Goal: Book appointment/travel/reservation

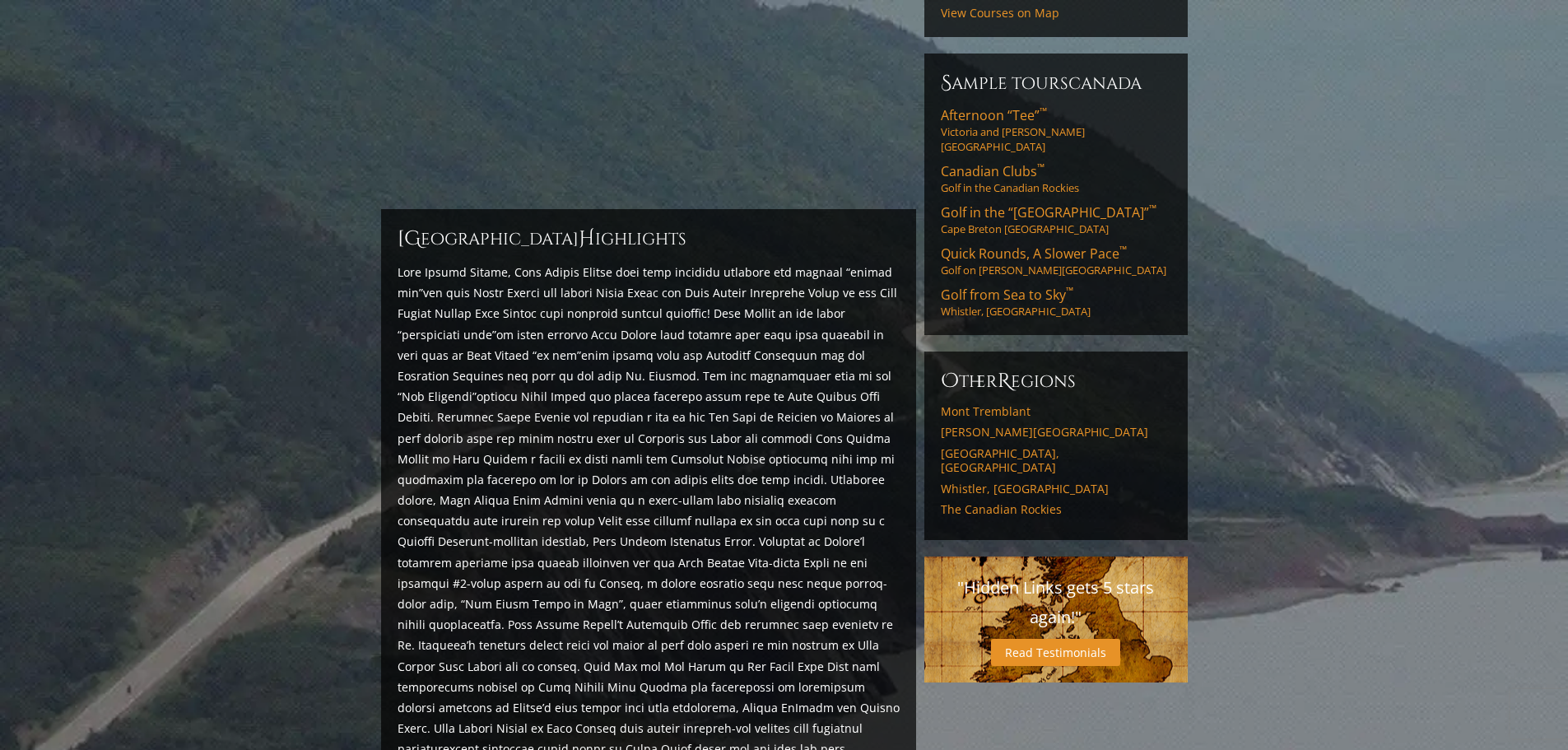
scroll to position [336, 0]
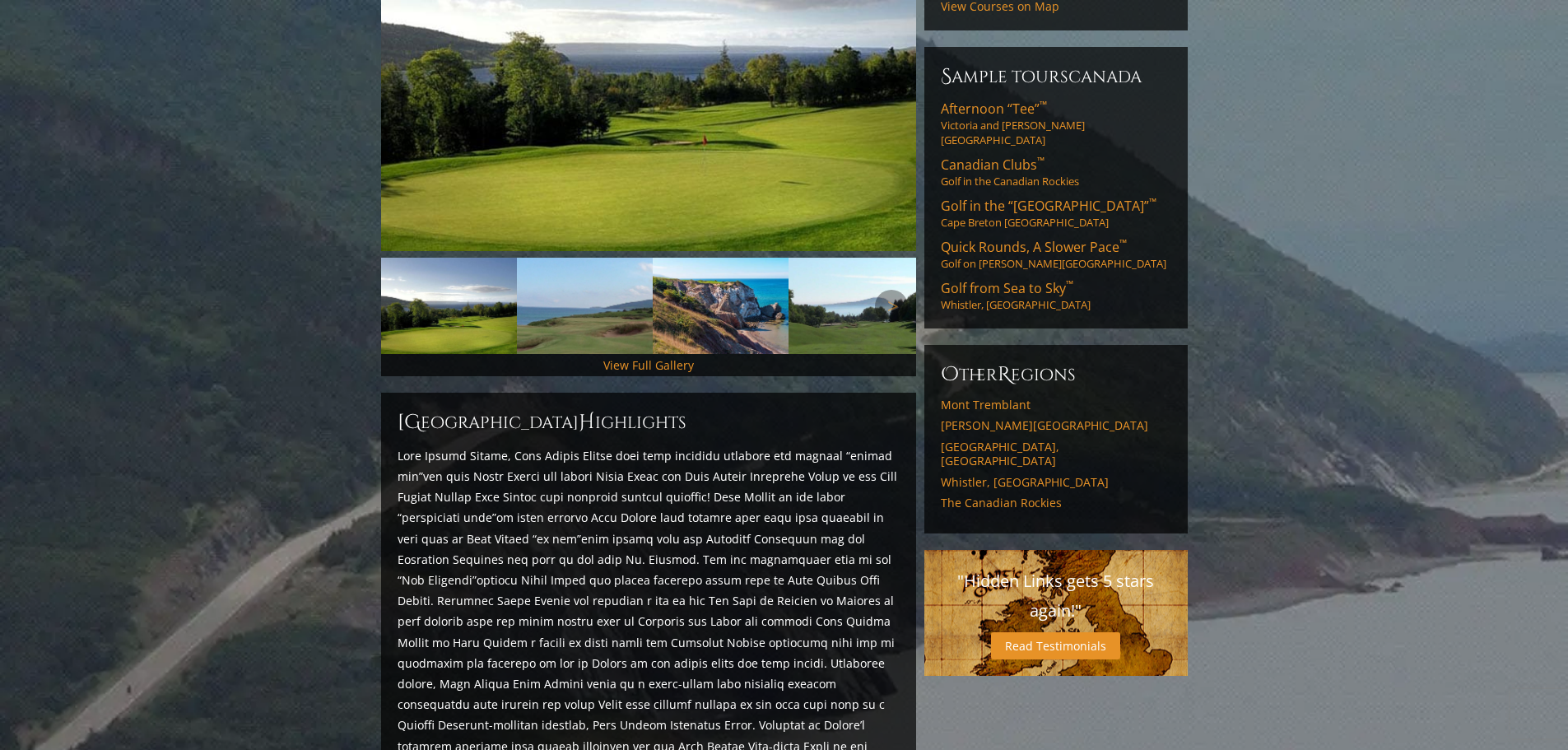
click at [630, 318] on img at bounding box center [584, 305] width 136 height 96
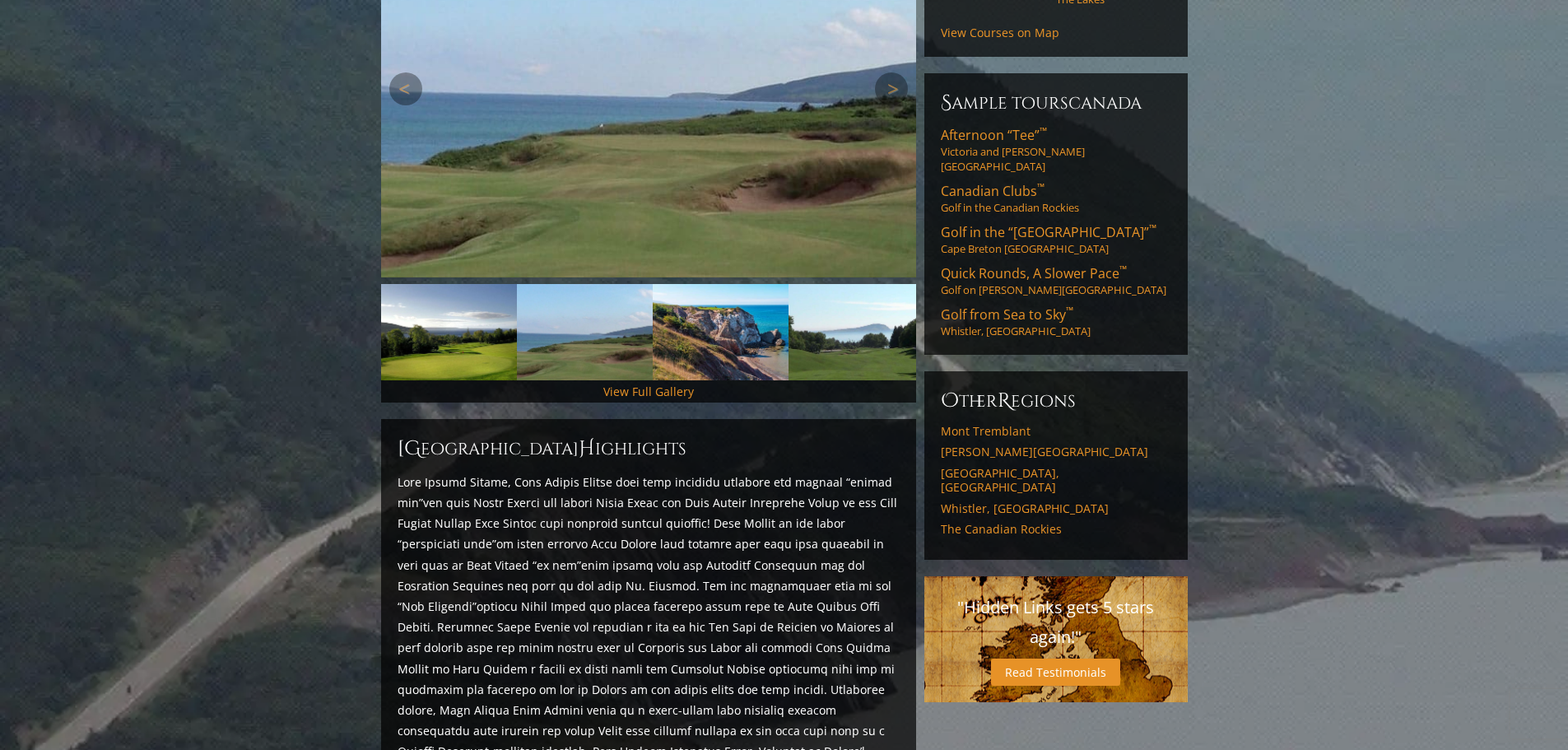
scroll to position [171, 0]
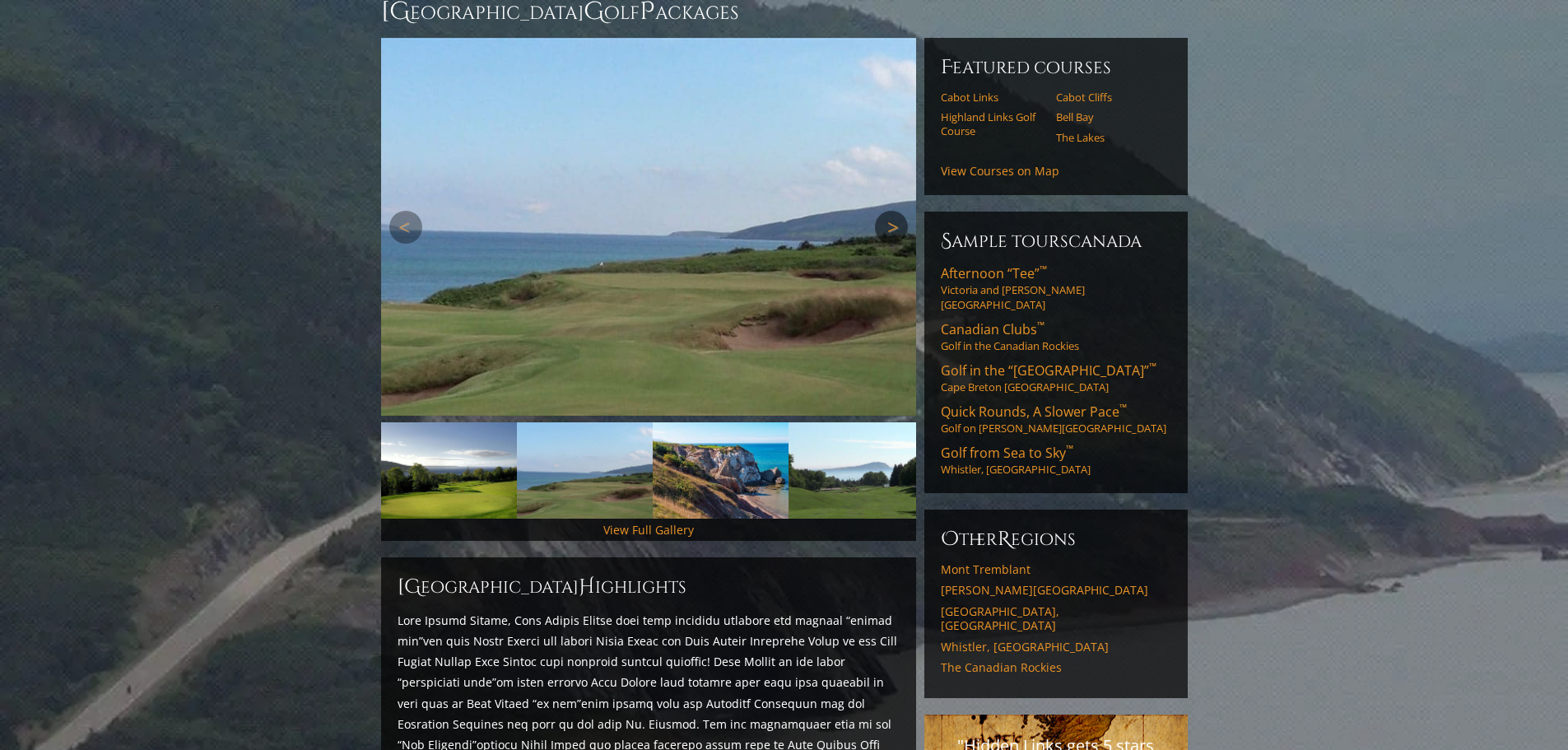
click at [887, 210] on link "Next" at bounding box center [891, 227] width 33 height 33
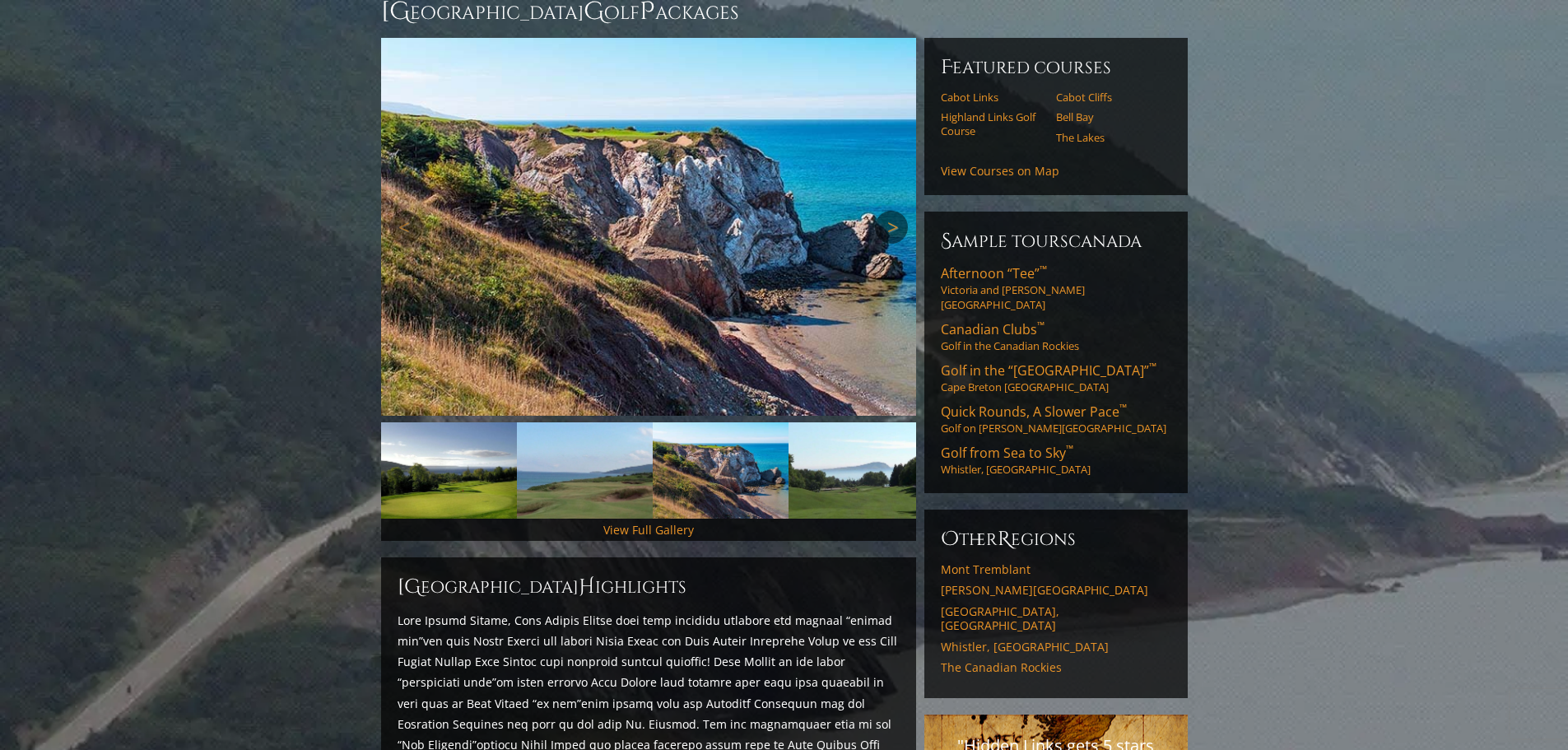
click at [887, 210] on link "Next" at bounding box center [891, 227] width 33 height 33
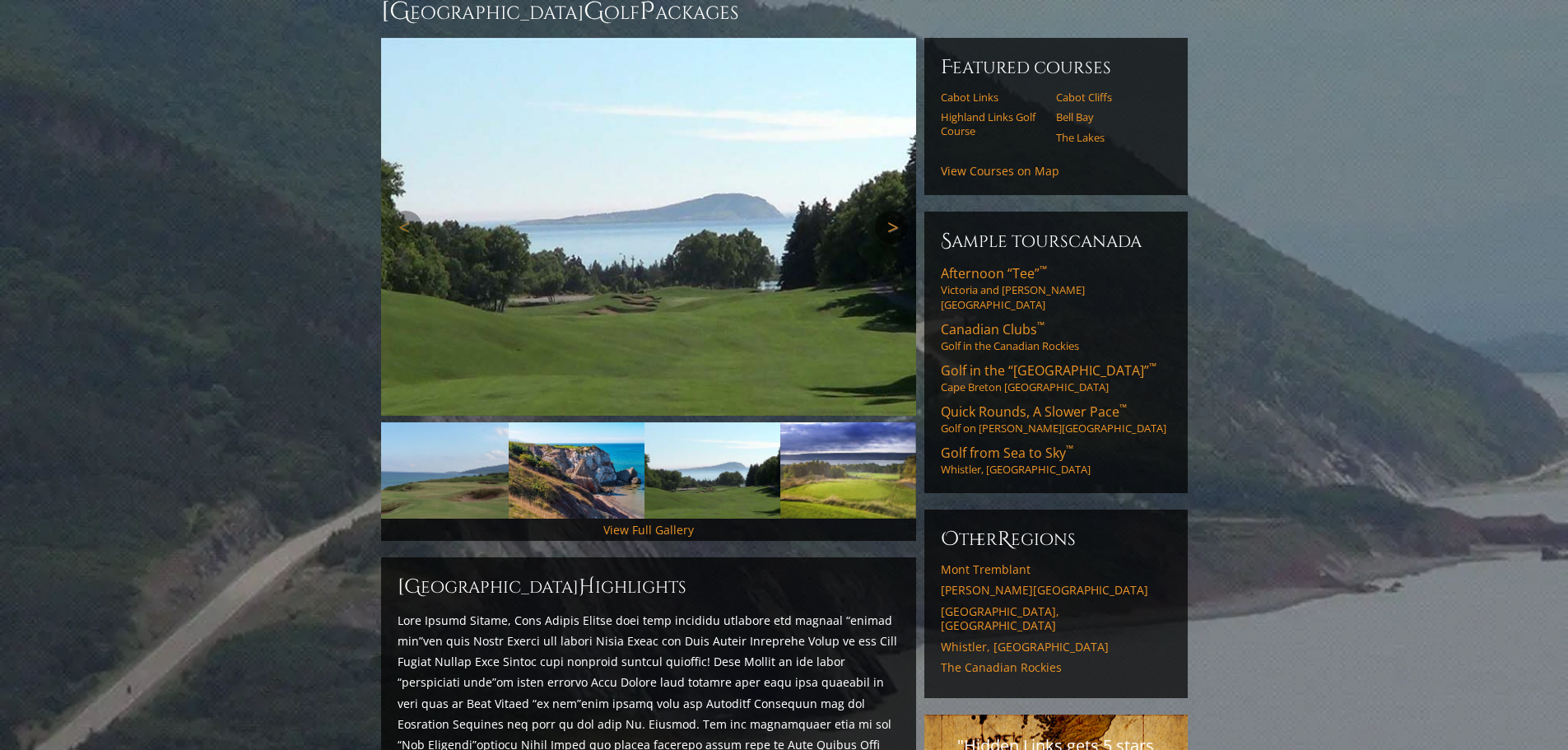
click at [887, 210] on link "Next" at bounding box center [891, 227] width 33 height 33
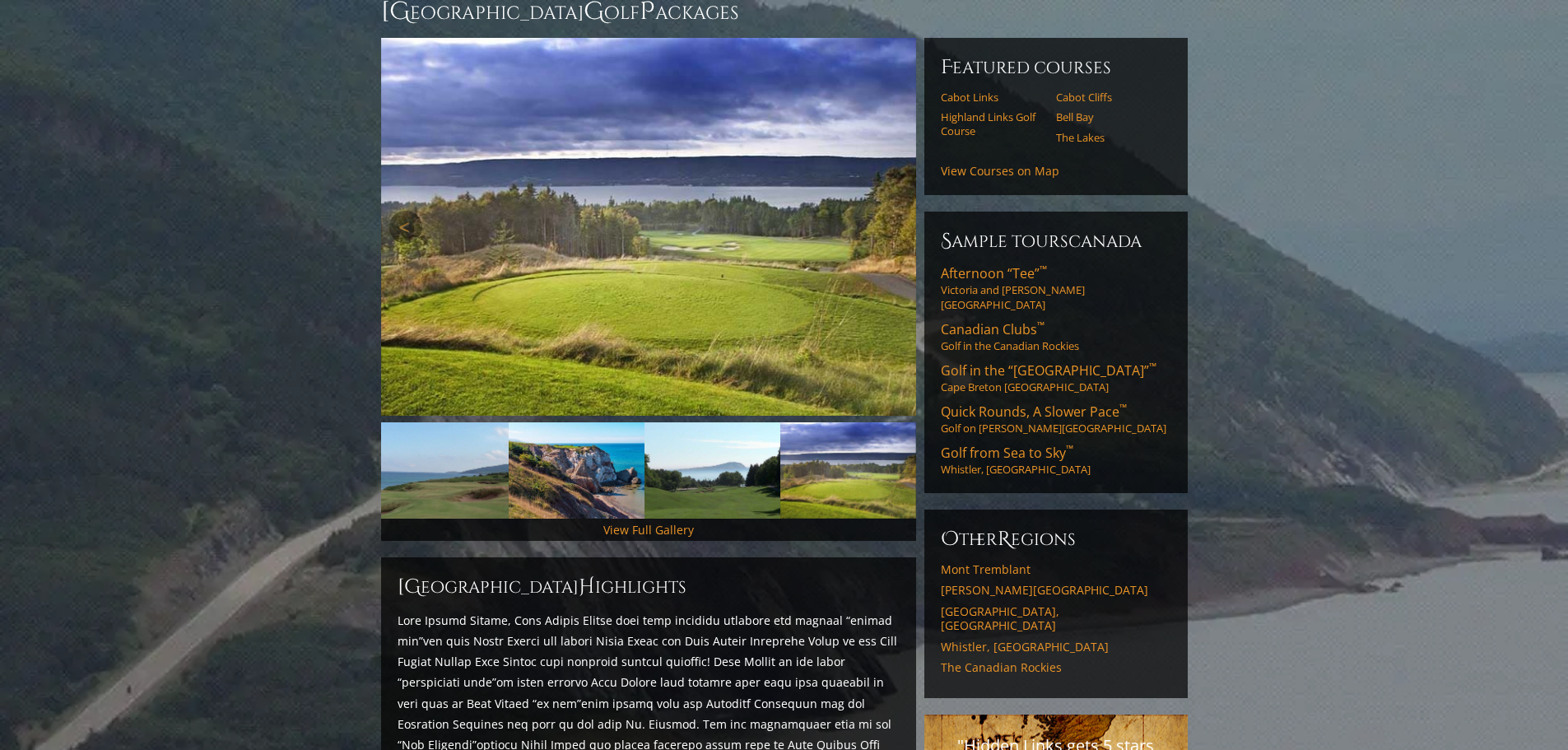
click at [887, 210] on link "Next" at bounding box center [891, 227] width 33 height 33
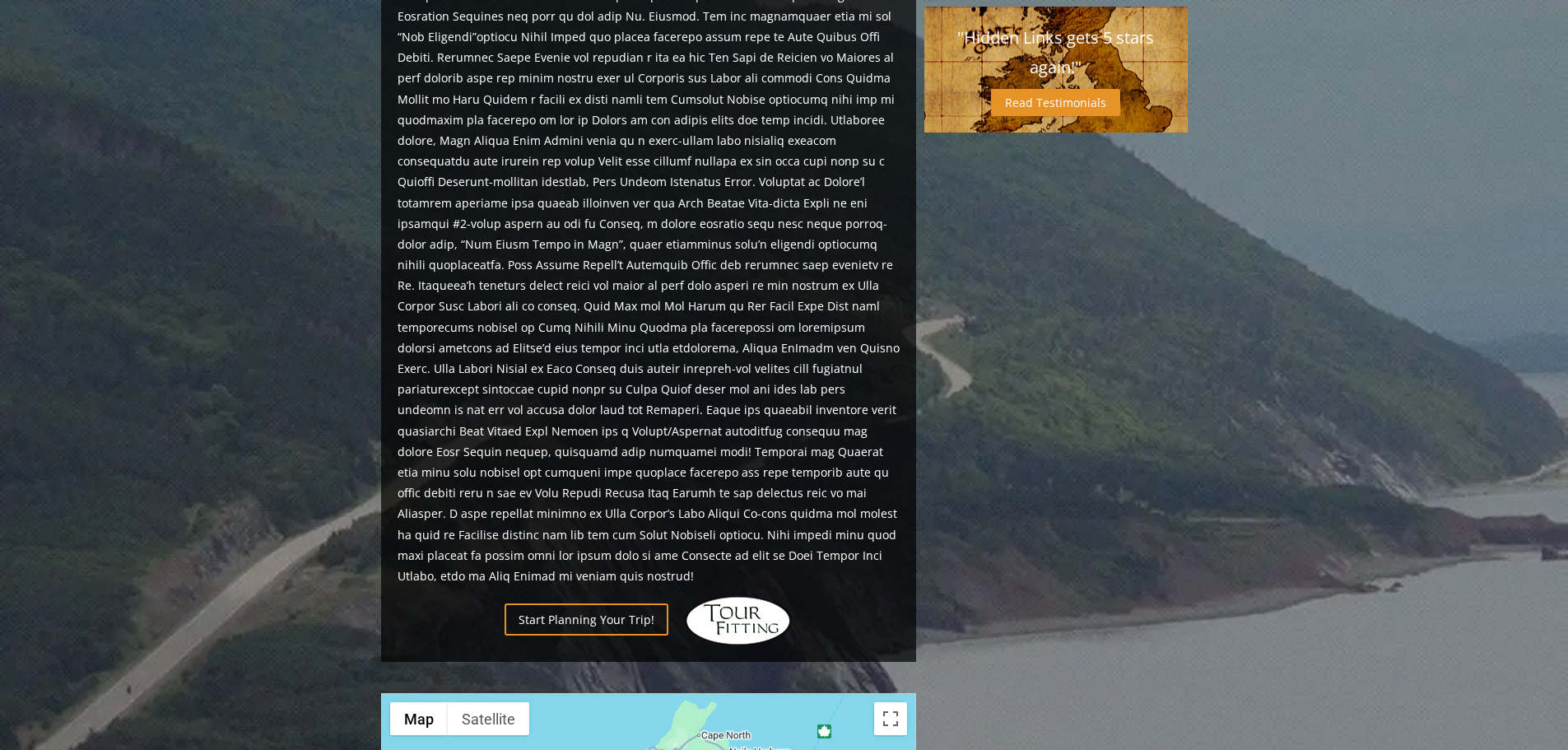
scroll to position [1083, 0]
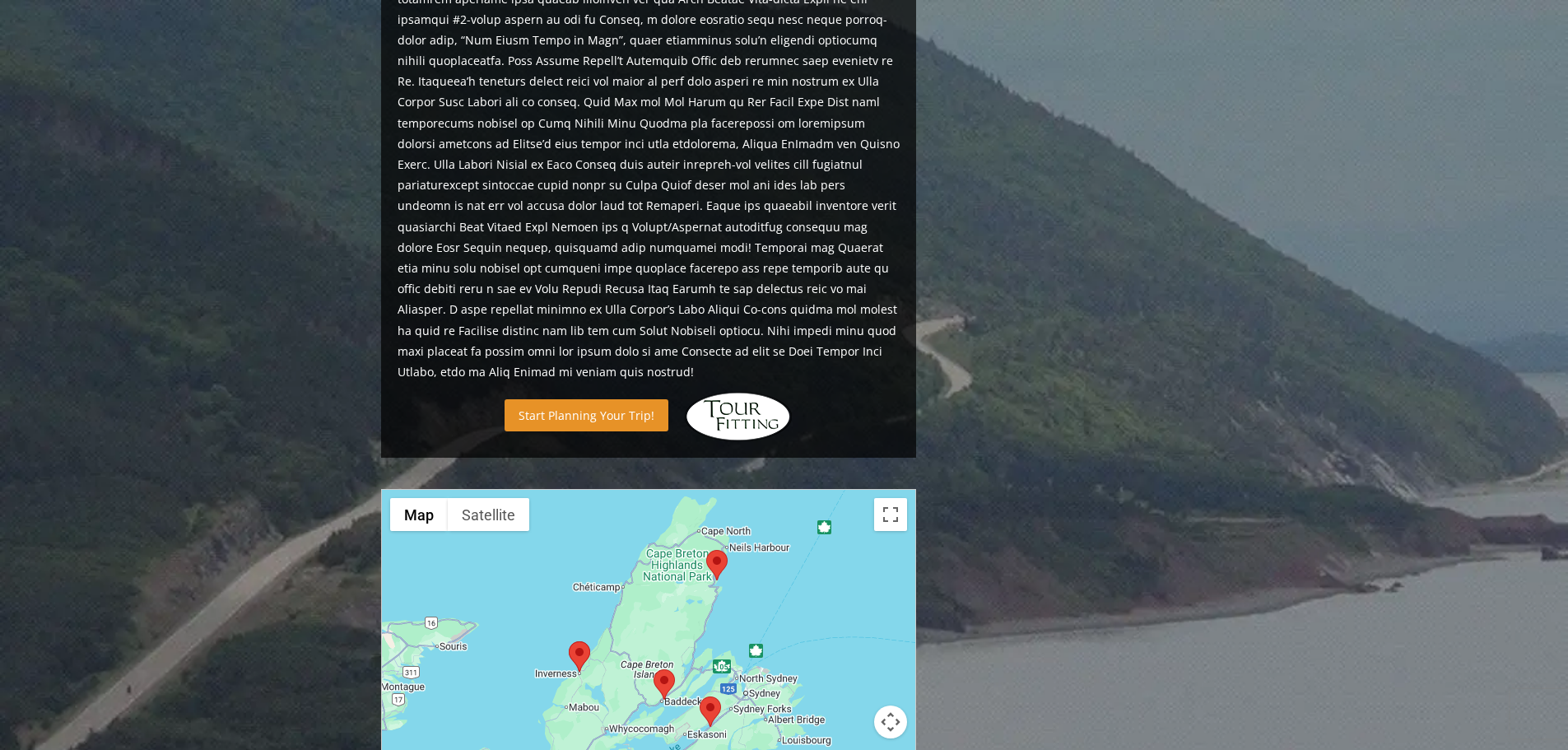
click at [645, 399] on link "Start Planning Your Trip!" at bounding box center [586, 415] width 164 height 32
